Goal: Find specific page/section: Find specific page/section

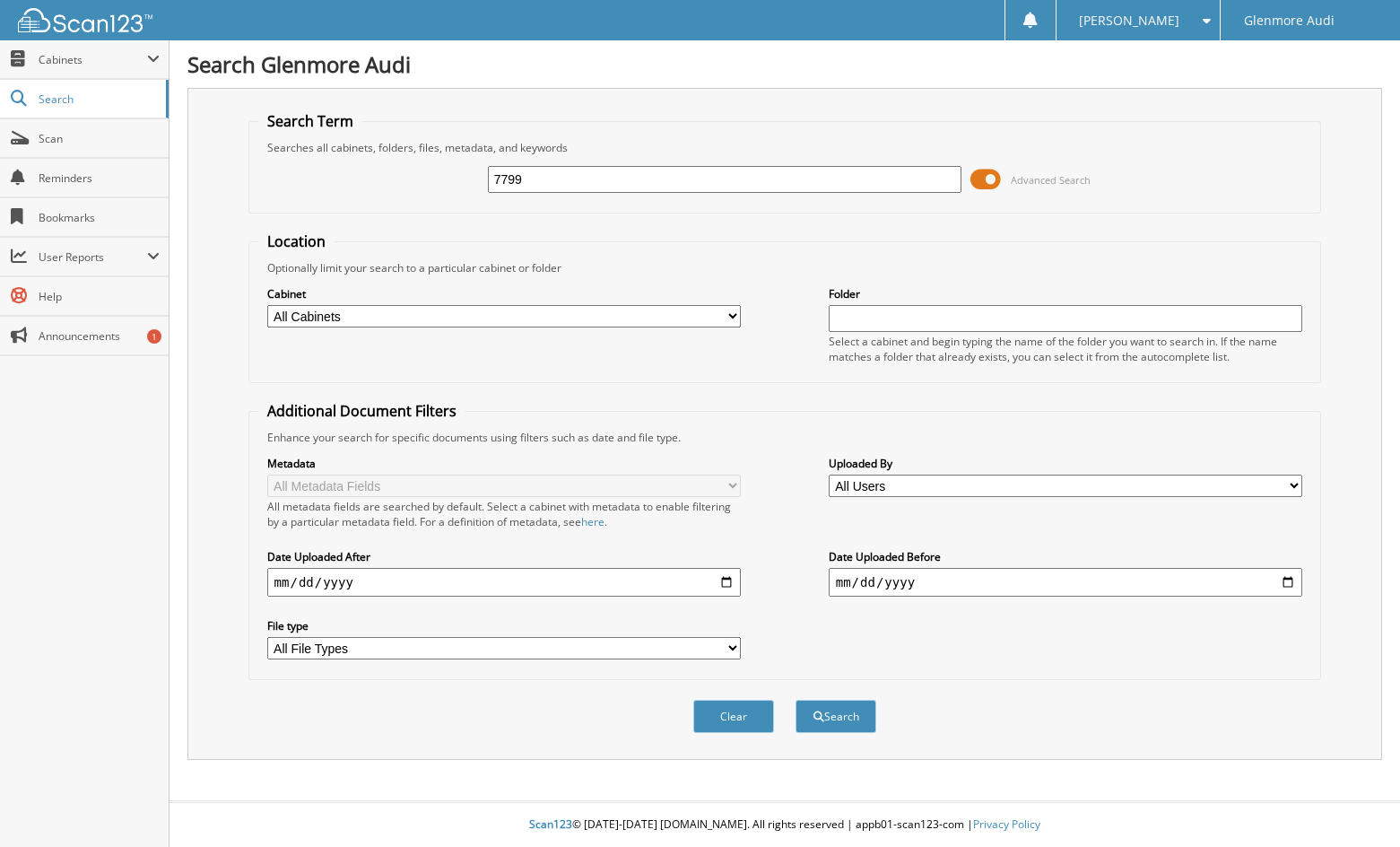
type input "7799"
click at [796, 700] on button "Search" at bounding box center [836, 716] width 81 height 34
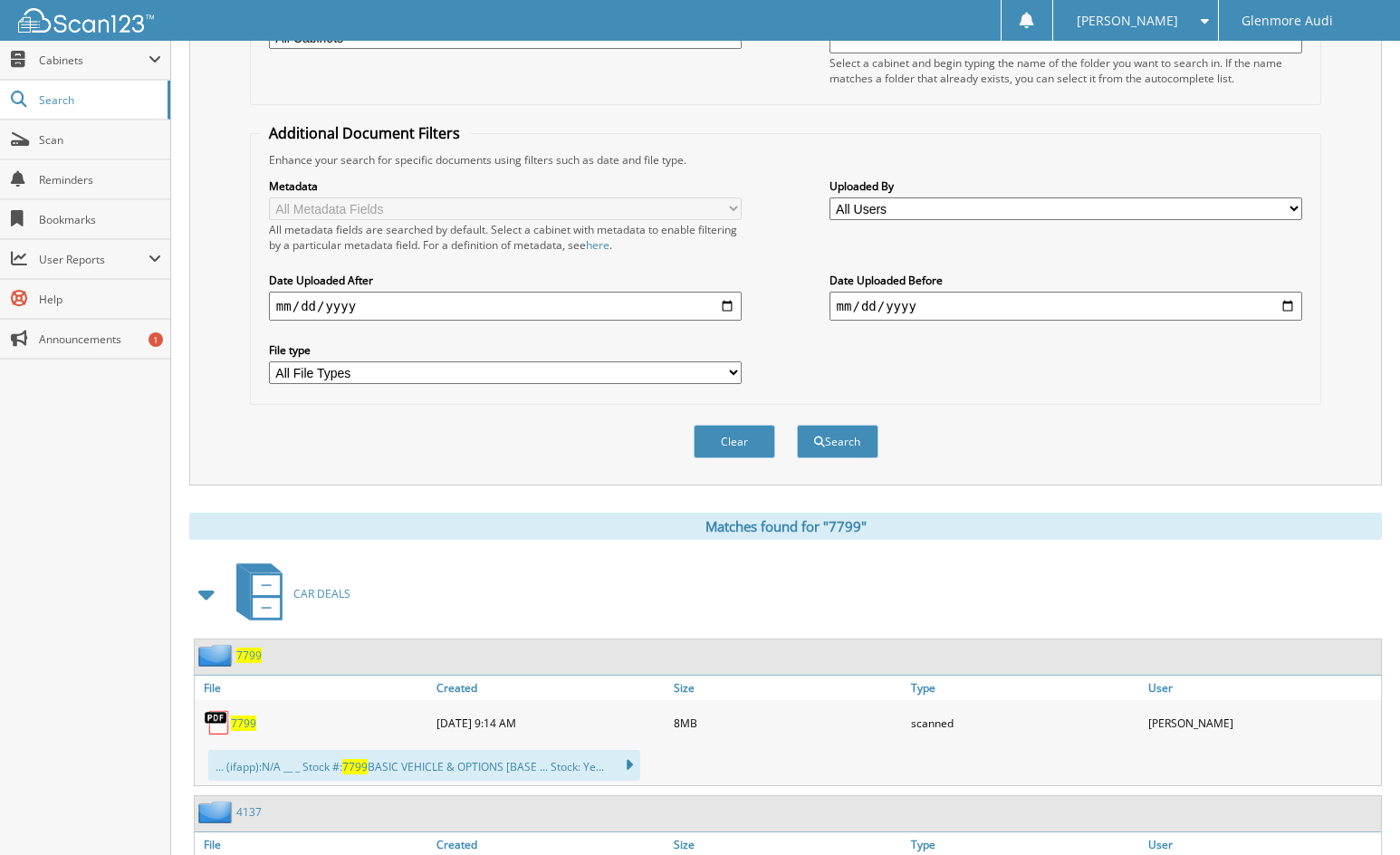
scroll to position [634, 0]
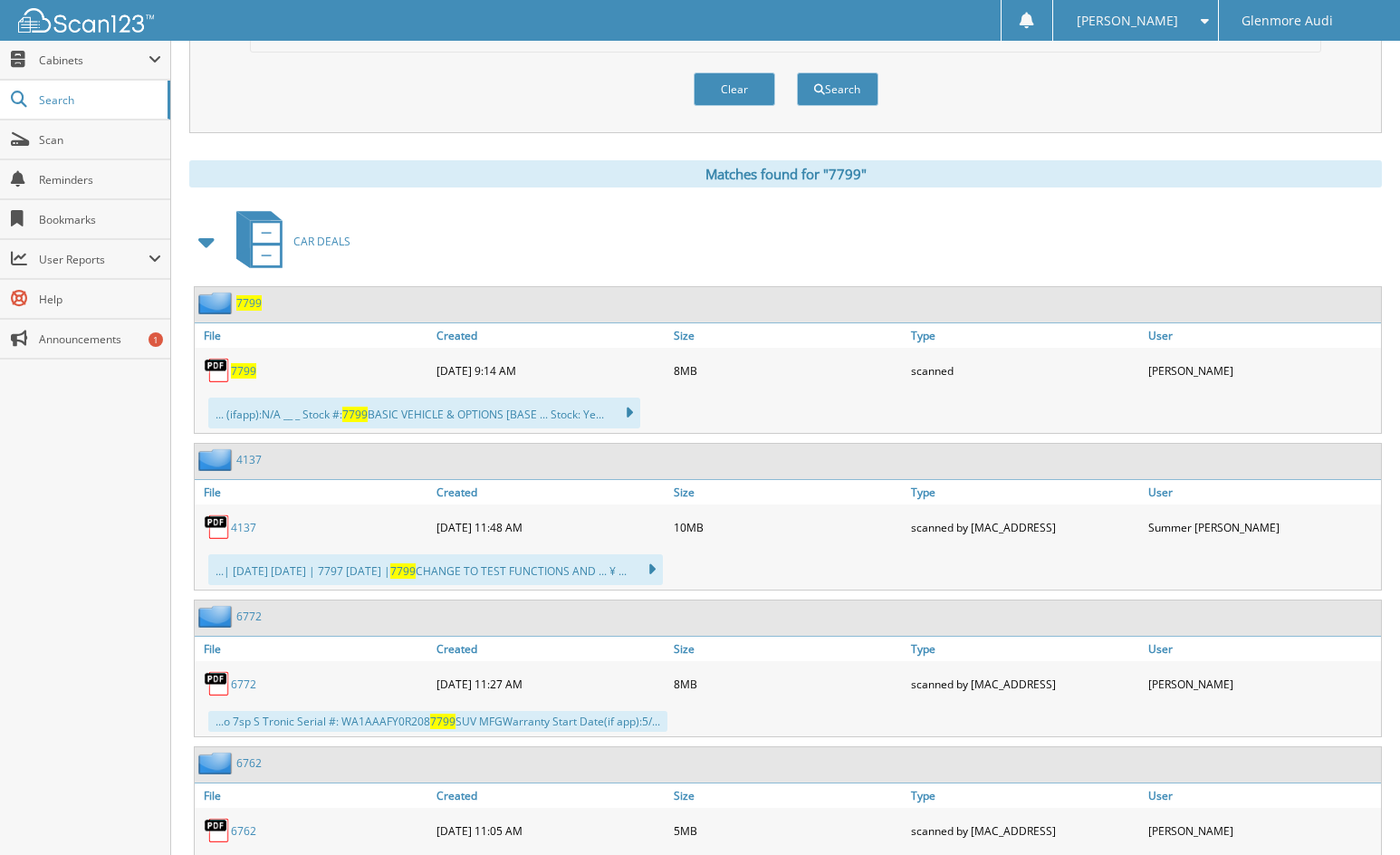
click at [248, 371] on span "7799" at bounding box center [243, 371] width 25 height 15
click at [1139, 32] on div "[PERSON_NAME]" at bounding box center [1135, 20] width 147 height 40
click at [1139, 83] on link "Logout" at bounding box center [1134, 89] width 165 height 32
